Goal: Task Accomplishment & Management: Manage account settings

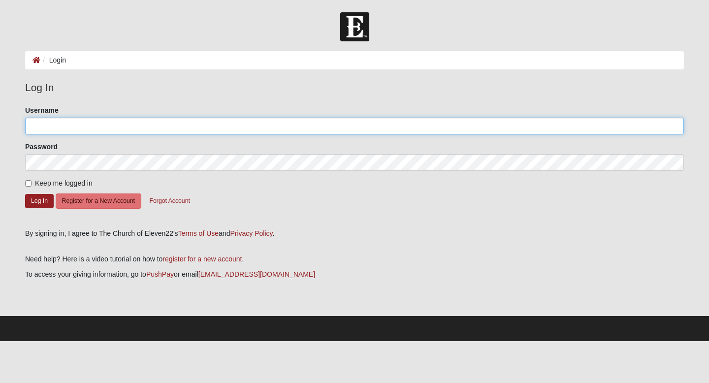
click at [179, 133] on input "Username" at bounding box center [354, 126] width 659 height 17
type input "3528880529"
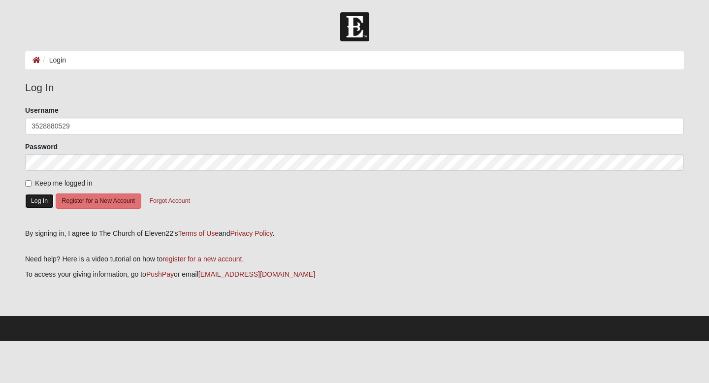
click at [33, 200] on button "Log In" at bounding box center [39, 201] width 29 height 14
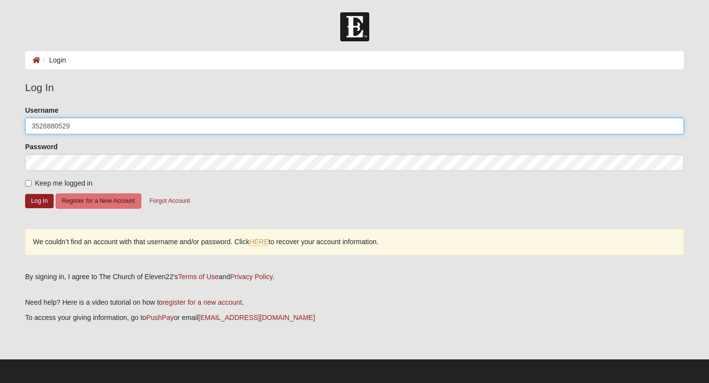
drag, startPoint x: 221, startPoint y: 125, endPoint x: 42, endPoint y: 118, distance: 178.5
click at [43, 118] on input "3528880529" at bounding box center [354, 126] width 659 height 17
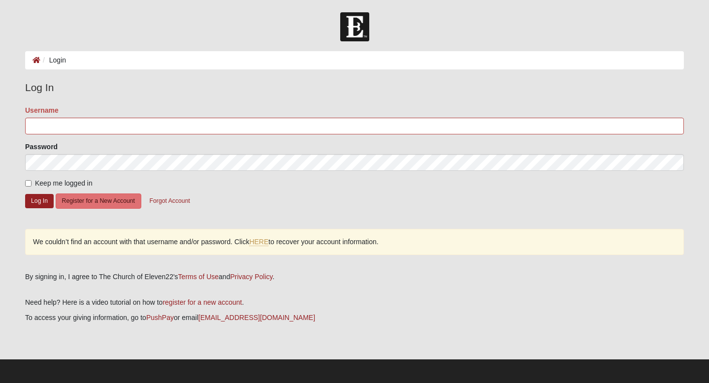
click at [192, 215] on form "Please correct the following: Username Password Keep me logged in Log In Regist…" at bounding box center [354, 163] width 659 height 117
click at [180, 205] on button "Forgot Account" at bounding box center [169, 201] width 53 height 15
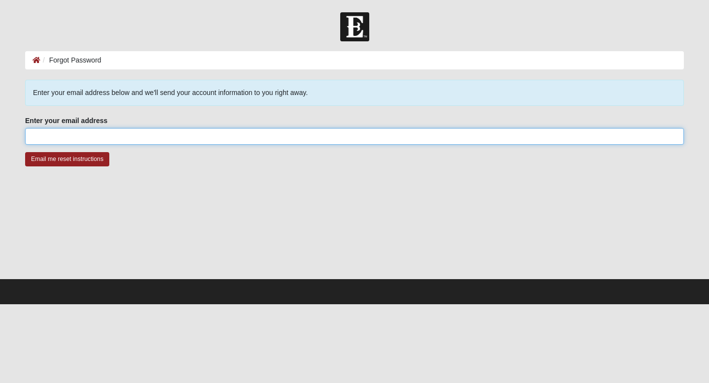
click at [113, 141] on input "Enter your email address" at bounding box center [354, 136] width 659 height 17
type input "[EMAIL_ADDRESS][DOMAIN_NAME]"
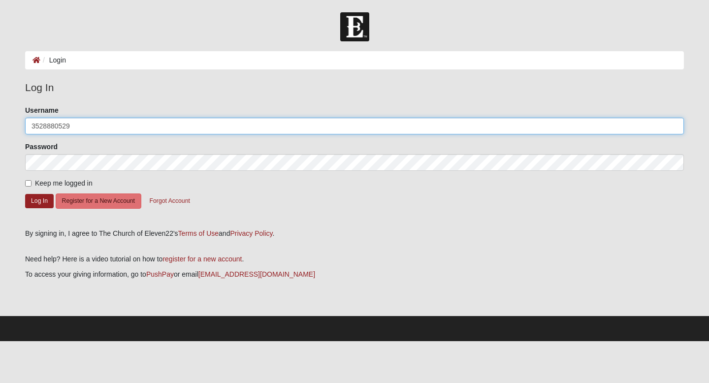
click at [59, 127] on input "3528880529" at bounding box center [354, 126] width 659 height 17
drag, startPoint x: 92, startPoint y: 125, endPoint x: 0, endPoint y: 125, distance: 92.1
click at [0, 125] on form "Log In Login Login Error Log In Please correct the following: Username 35288805…" at bounding box center [354, 176] width 709 height 329
type input "chase.jefferys1@gmail.com"
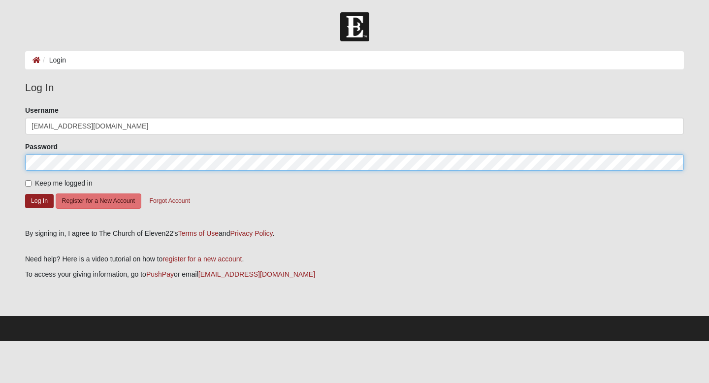
click at [25, 194] on button "Log In" at bounding box center [39, 201] width 29 height 14
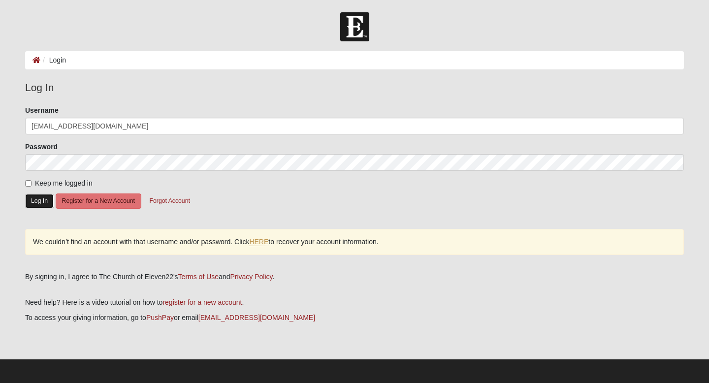
click at [39, 200] on button "Log In" at bounding box center [39, 201] width 29 height 14
click at [264, 241] on link "HERE" at bounding box center [258, 242] width 19 height 8
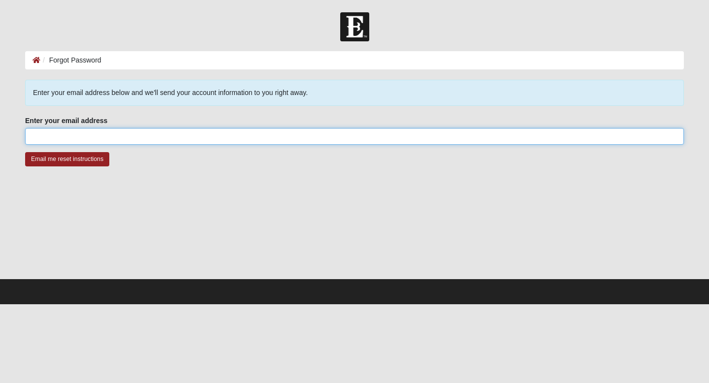
click at [148, 139] on input "Enter your email address" at bounding box center [354, 136] width 659 height 17
type input "[EMAIL_ADDRESS][DOMAIN_NAME]"
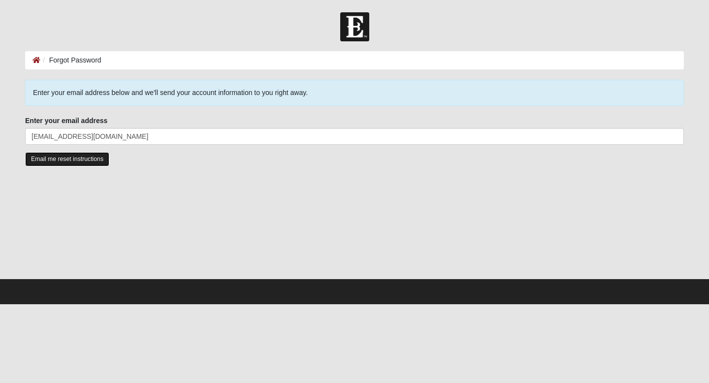
click at [72, 161] on input "Email me reset instructions" at bounding box center [67, 159] width 84 height 14
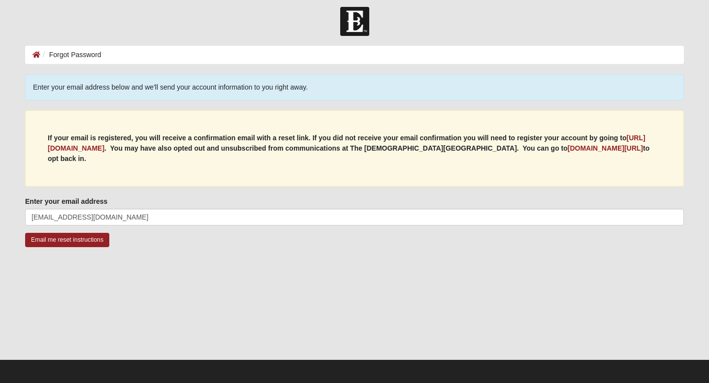
scroll to position [7, 0]
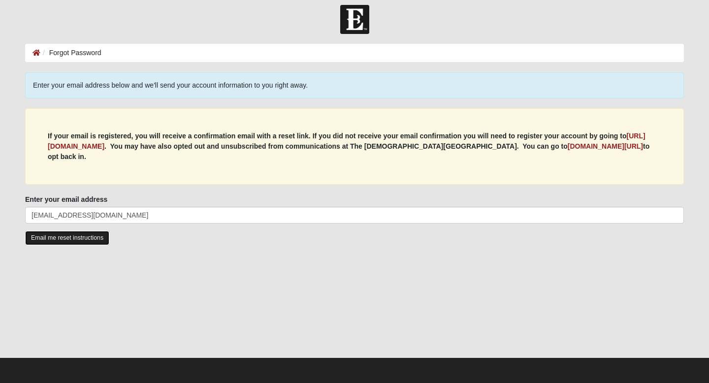
click at [84, 239] on input "Email me reset instructions" at bounding box center [67, 238] width 84 height 14
click at [568, 145] on b "my.coe22.com/resubscribe" at bounding box center [605, 146] width 75 height 8
click at [31, 48] on ol "Forgot Password" at bounding box center [354, 53] width 659 height 18
click at [42, 53] on li "Forgot Password" at bounding box center [70, 53] width 61 height 10
click at [37, 53] on icon at bounding box center [37, 52] width 8 height 7
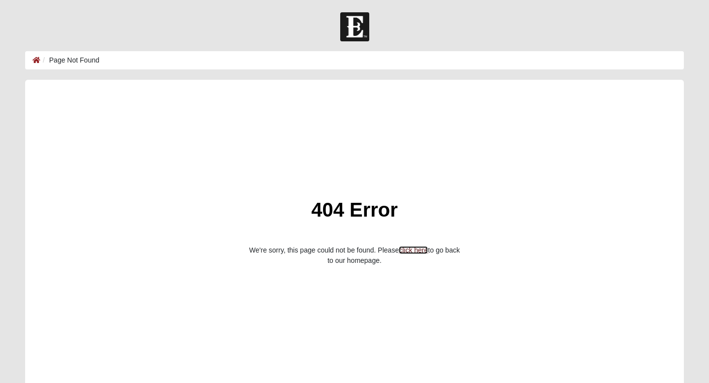
click at [412, 250] on link "click here" at bounding box center [413, 250] width 29 height 8
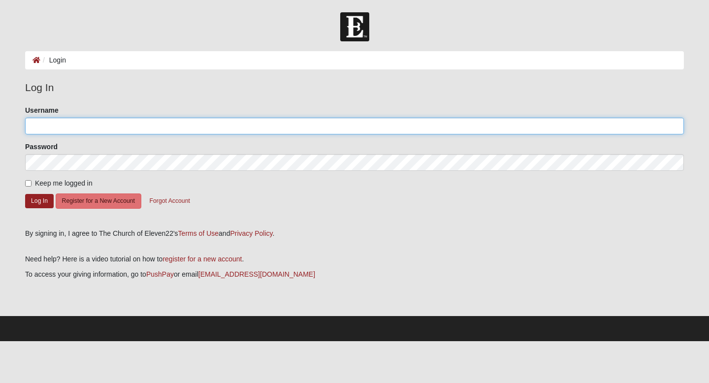
type input "3528880529"
drag, startPoint x: 206, startPoint y: 131, endPoint x: 0, endPoint y: 124, distance: 205.5
click at [0, 125] on form "Log In Login Login Error Log In Please correct the following: Username 35288805…" at bounding box center [354, 176] width 709 height 329
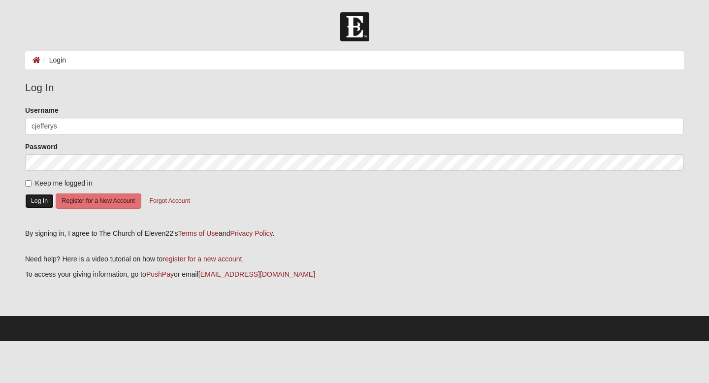
click at [39, 203] on button "Log In" at bounding box center [39, 201] width 29 height 14
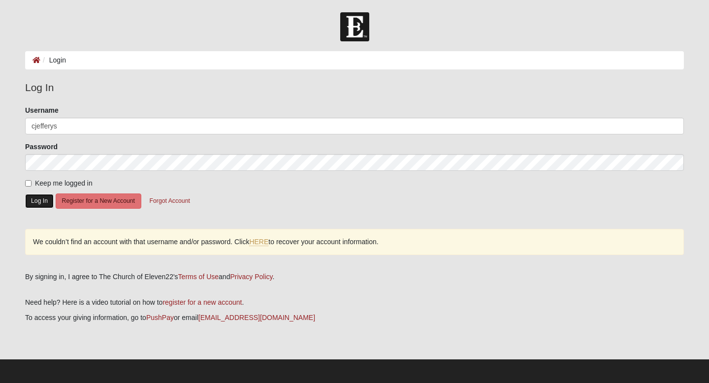
click at [39, 203] on button "Log In" at bounding box center [39, 201] width 29 height 14
click at [399, 105] on div "Username cjefferys" at bounding box center [354, 119] width 659 height 29
click at [267, 108] on div "Username cjefferys" at bounding box center [354, 119] width 659 height 29
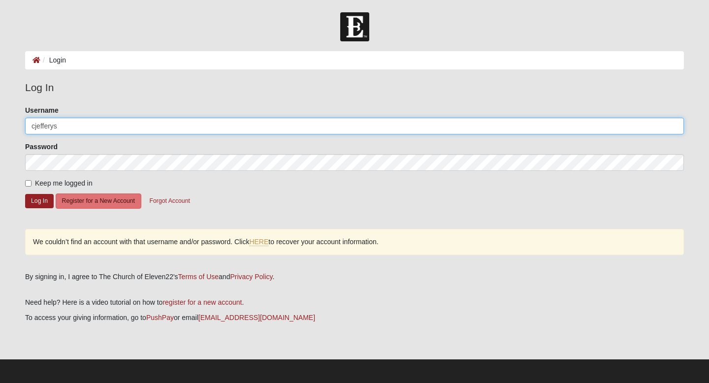
click at [266, 122] on input "cjefferys" at bounding box center [354, 126] width 659 height 17
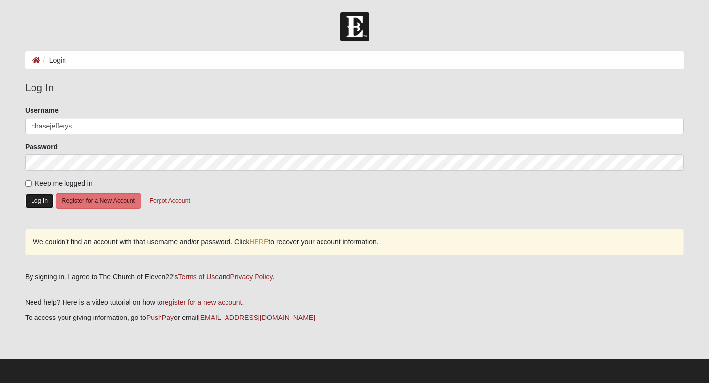
click at [34, 205] on button "Log In" at bounding box center [39, 201] width 29 height 14
click at [42, 206] on button "Log In" at bounding box center [39, 201] width 29 height 14
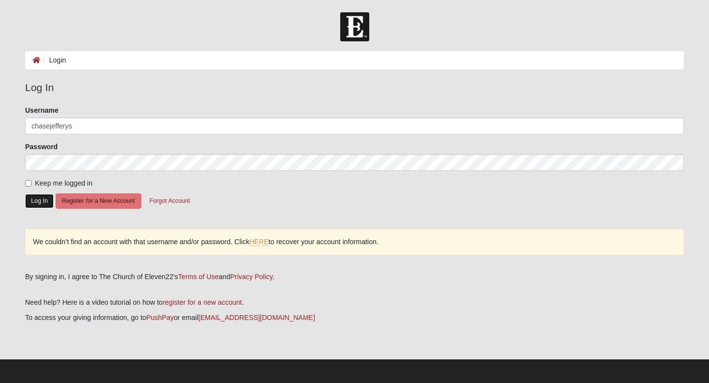
click at [42, 206] on button "Log In" at bounding box center [39, 201] width 29 height 14
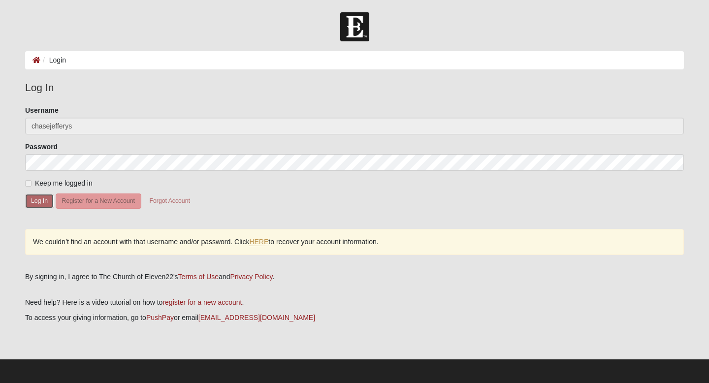
click at [42, 206] on button "Log In" at bounding box center [39, 201] width 29 height 14
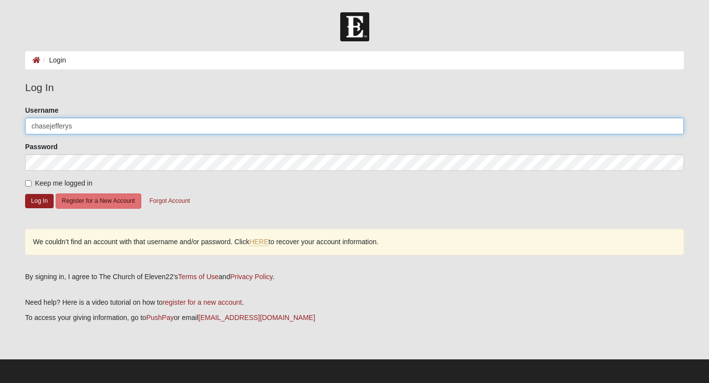
click at [86, 121] on input "chasejefferys" at bounding box center [354, 126] width 659 height 17
drag, startPoint x: 87, startPoint y: 125, endPoint x: 74, endPoint y: 125, distance: 12.3
click at [75, 125] on input "chasejefferys" at bounding box center [354, 126] width 659 height 17
click at [74, 125] on input "chasejefferys" at bounding box center [354, 126] width 659 height 17
drag, startPoint x: 86, startPoint y: 126, endPoint x: 6, endPoint y: 126, distance: 79.8
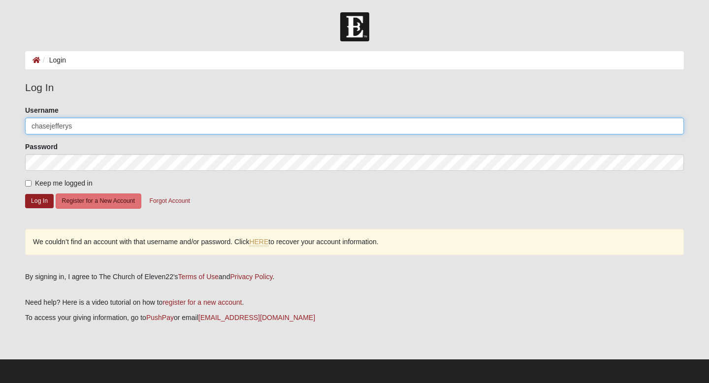
click at [6, 126] on form "Log In Login Login Error Log In Please correct the following: Username chasejef…" at bounding box center [354, 198] width 709 height 372
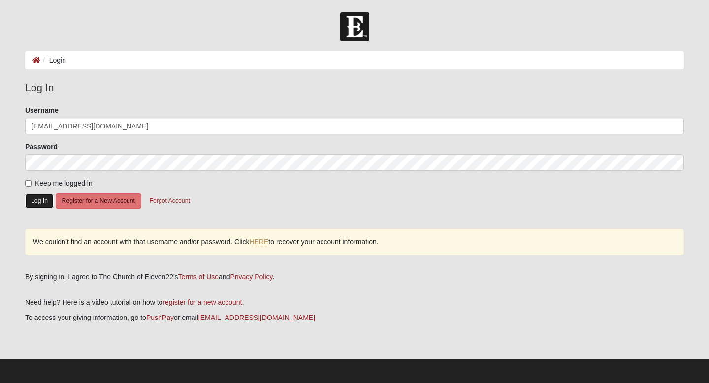
click at [42, 203] on button "Log In" at bounding box center [39, 201] width 29 height 14
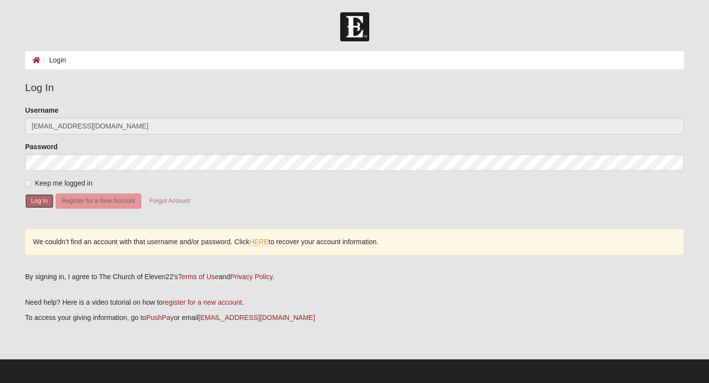
click at [42, 203] on button "Log In" at bounding box center [39, 201] width 29 height 14
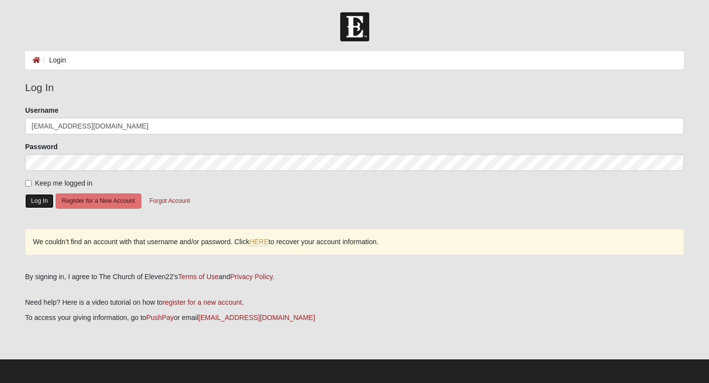
click at [42, 203] on button "Log In" at bounding box center [39, 201] width 29 height 14
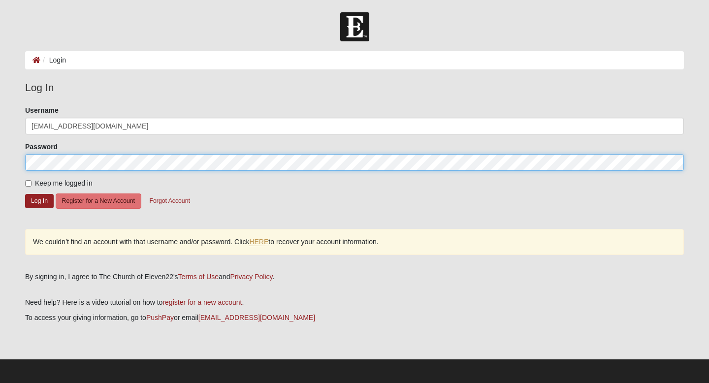
click at [0, 160] on form "Log In Login Login Error Log In Please correct the following: Username chase.je…" at bounding box center [354, 198] width 709 height 372
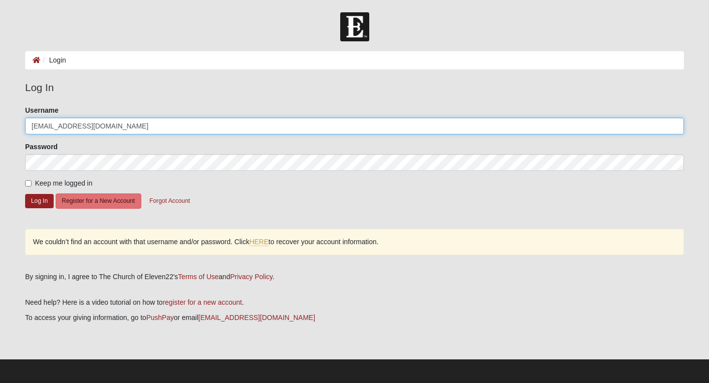
drag, startPoint x: 129, startPoint y: 130, endPoint x: 0, endPoint y: 122, distance: 128.8
click at [0, 121] on form "Log In Login Login Error Log In Please correct the following: Username chase.je…" at bounding box center [354, 198] width 709 height 372
type input "cjefferys"
click at [25, 194] on button "Log In" at bounding box center [39, 201] width 29 height 14
click at [227, 132] on input "cjefferys" at bounding box center [354, 126] width 659 height 17
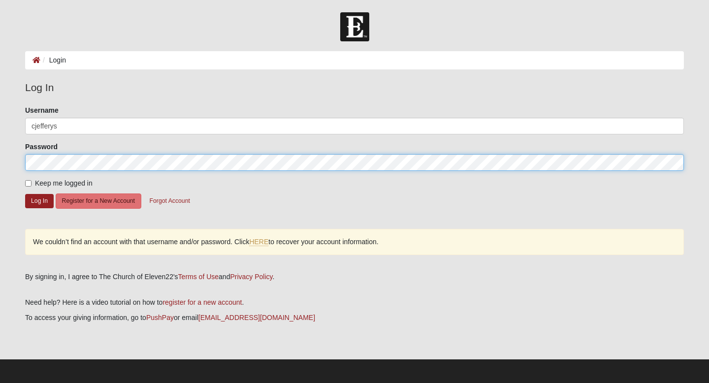
click at [25, 194] on button "Log In" at bounding box center [39, 201] width 29 height 14
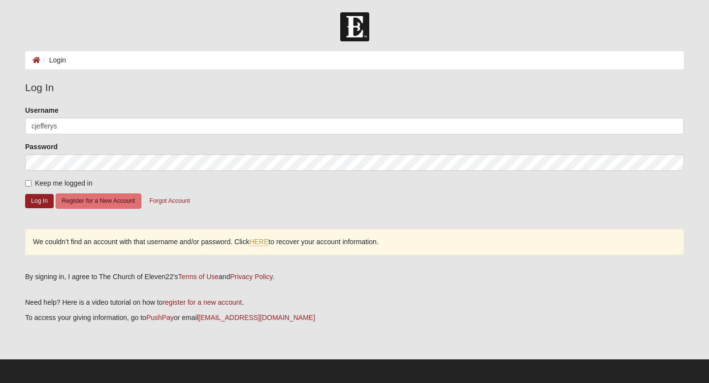
scroll to position [1, 0]
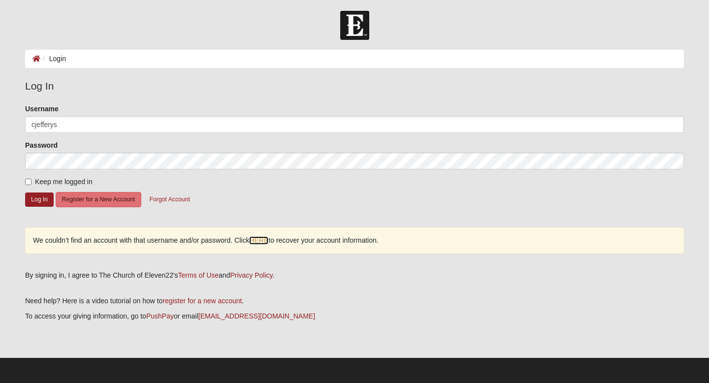
click at [261, 242] on link "HERE" at bounding box center [258, 240] width 19 height 8
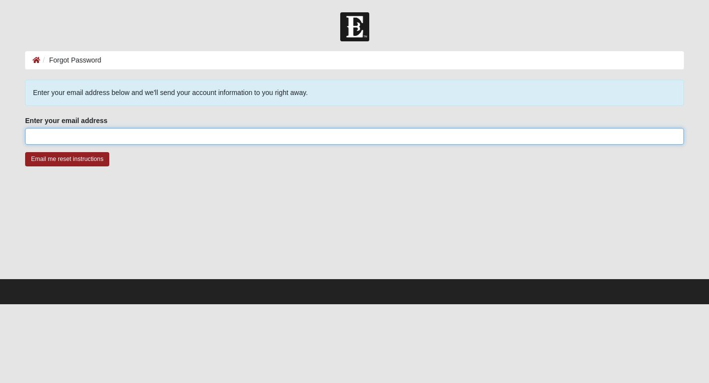
click at [176, 138] on input "Enter your email address" at bounding box center [354, 136] width 659 height 17
click at [130, 139] on input "Enter your email address" at bounding box center [354, 136] width 659 height 17
type input "[EMAIL_ADDRESS][DOMAIN_NAME]"
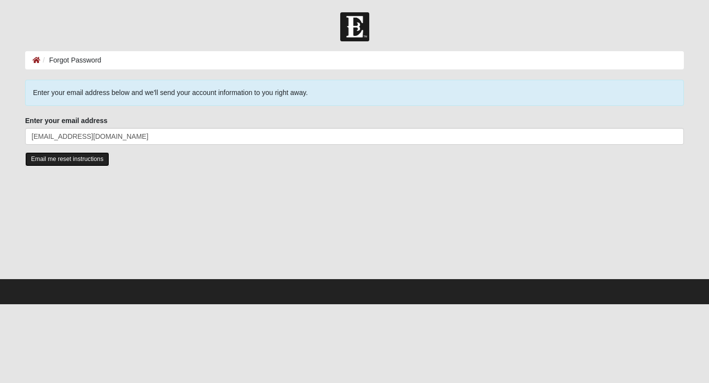
click at [100, 160] on input "Email me reset instructions" at bounding box center [67, 159] width 84 height 14
